Goal: Download file/media

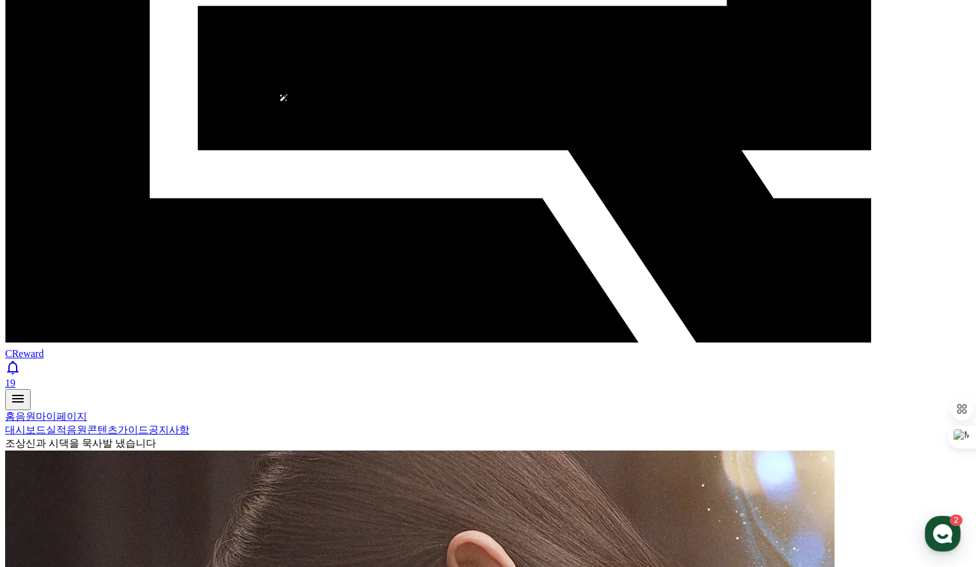
scroll to position [448, 0]
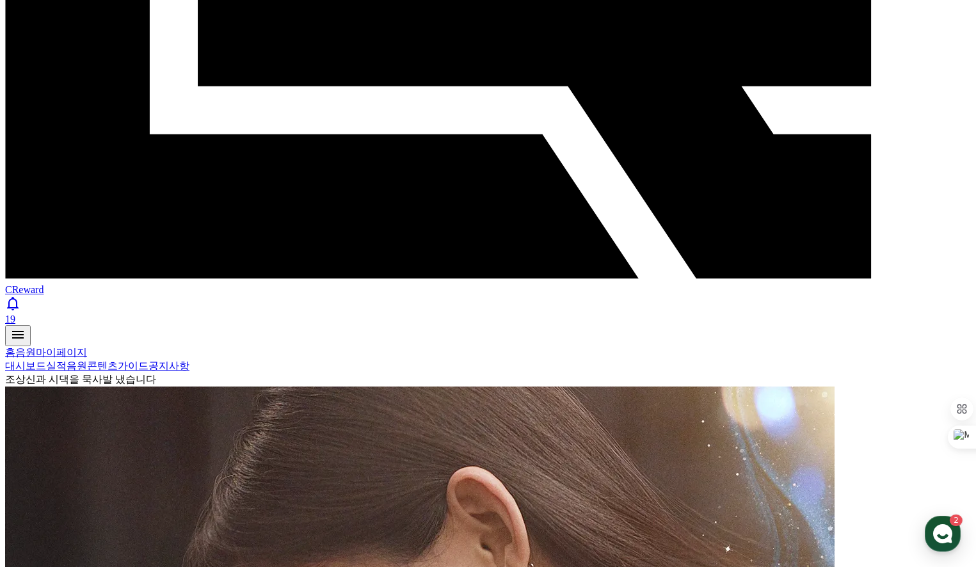
select select "**********"
